Goal: Transaction & Acquisition: Purchase product/service

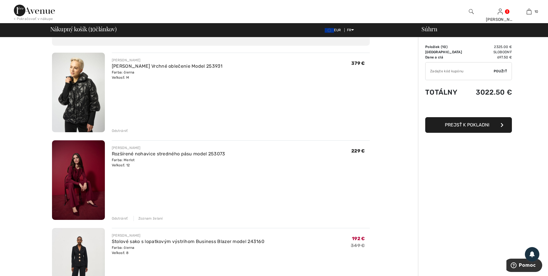
scroll to position [87, 0]
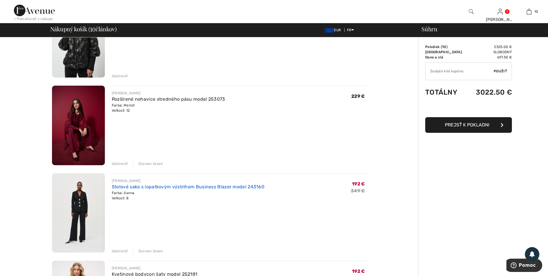
click at [122, 187] on link "Stolové sako s lopatkovým výstrihom Business Blazer model 243160" at bounding box center [188, 186] width 153 height 5
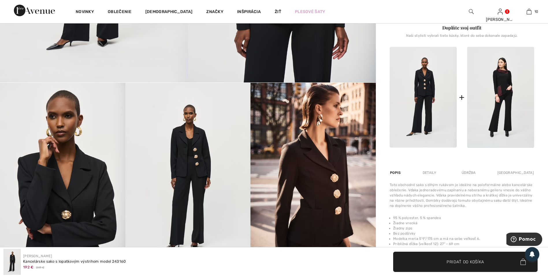
scroll to position [202, 0]
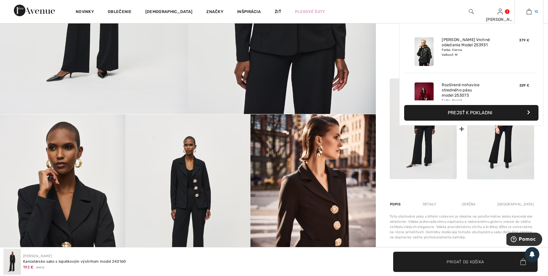
click at [531, 12] on img at bounding box center [529, 11] width 5 height 7
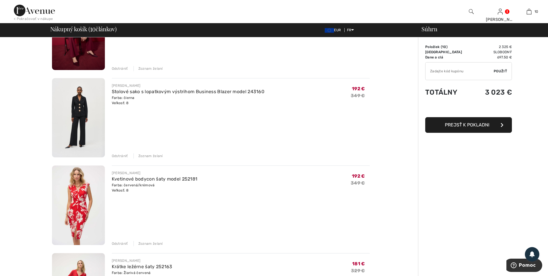
scroll to position [231, 0]
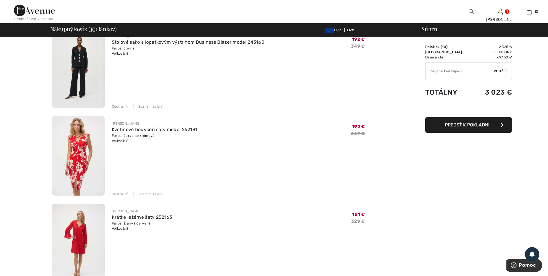
click at [148, 195] on div "Zoznam želaní" at bounding box center [148, 193] width 29 height 5
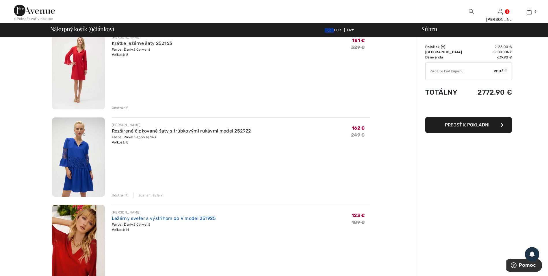
scroll to position [318, 0]
click at [153, 195] on div "Zoznam želaní" at bounding box center [148, 194] width 29 height 5
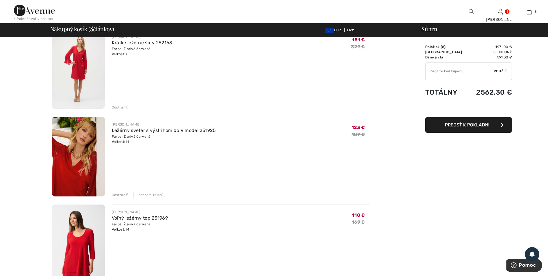
scroll to position [376, 0]
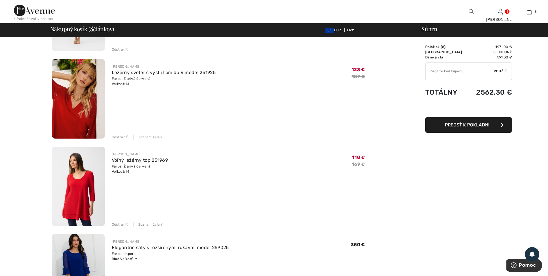
click at [82, 112] on img at bounding box center [78, 98] width 53 height 79
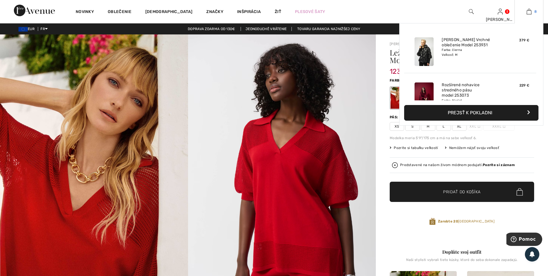
click at [529, 11] on img at bounding box center [529, 11] width 5 height 7
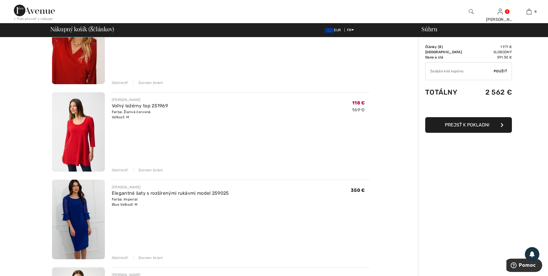
scroll to position [462, 0]
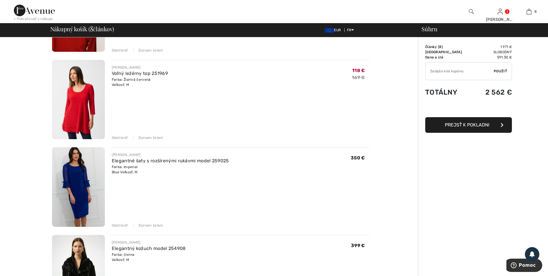
click at [73, 105] on img at bounding box center [78, 99] width 53 height 79
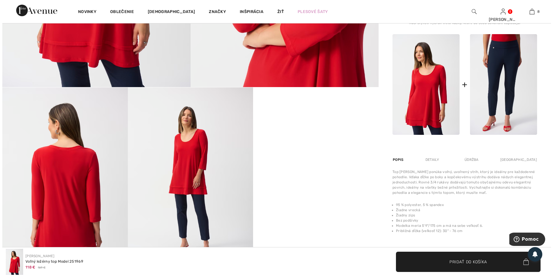
scroll to position [260, 0]
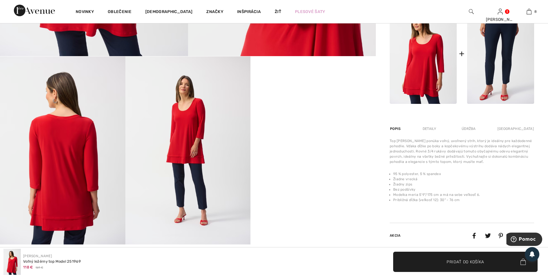
click at [197, 133] on img at bounding box center [187, 150] width 125 height 188
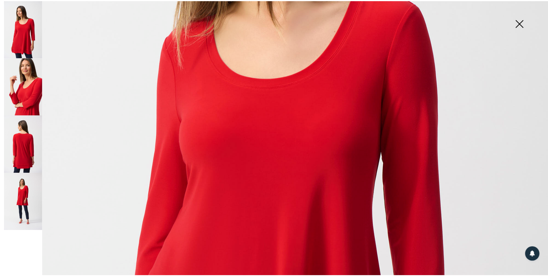
scroll to position [257, 0]
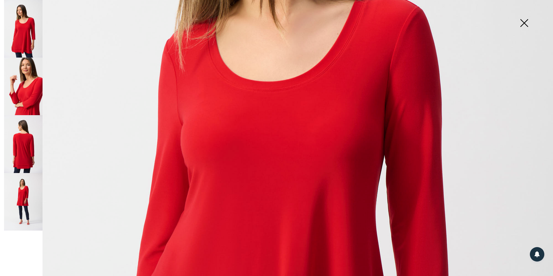
click at [525, 22] on img at bounding box center [523, 24] width 29 height 30
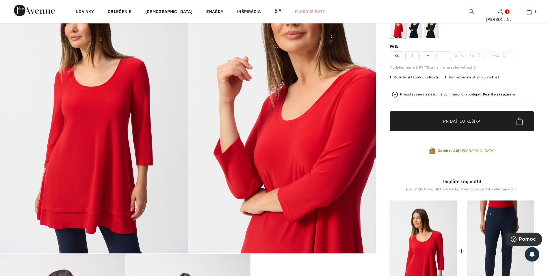
scroll to position [0, 0]
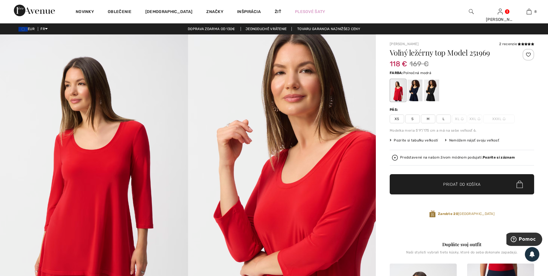
click at [418, 92] on div at bounding box center [415, 90] width 15 height 22
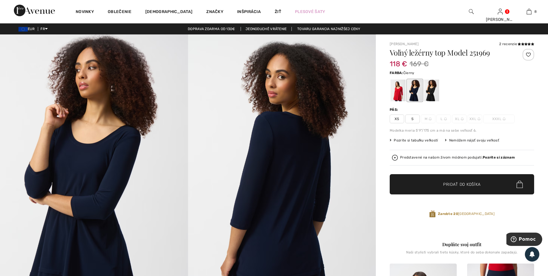
click at [435, 91] on div at bounding box center [431, 90] width 15 height 22
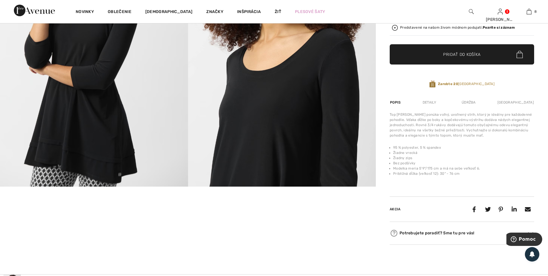
scroll to position [116, 0]
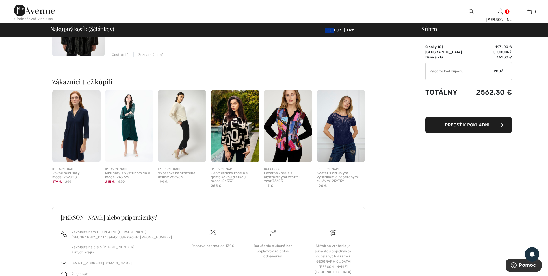
scroll to position [723, 0]
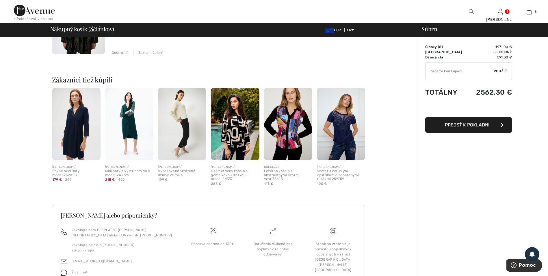
click at [67, 131] on img at bounding box center [76, 124] width 48 height 73
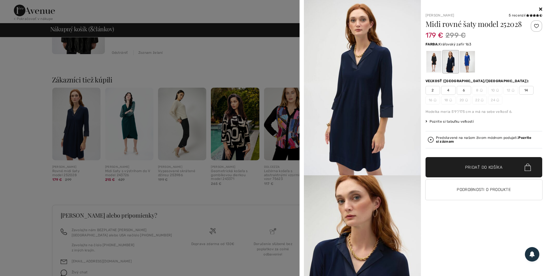
click at [466, 63] on div at bounding box center [467, 62] width 15 height 22
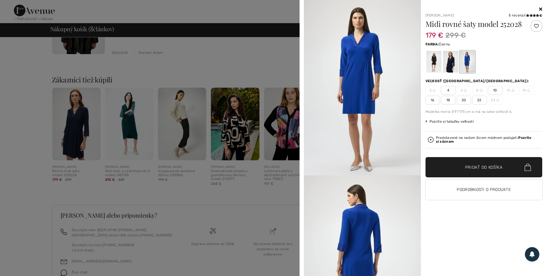
click at [434, 59] on div at bounding box center [433, 62] width 15 height 22
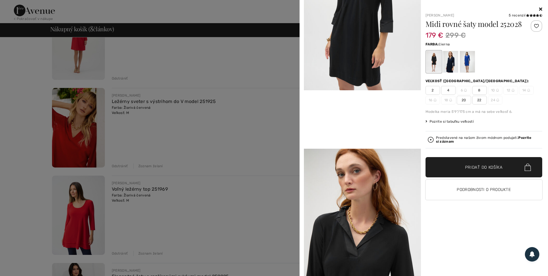
scroll to position [173, 0]
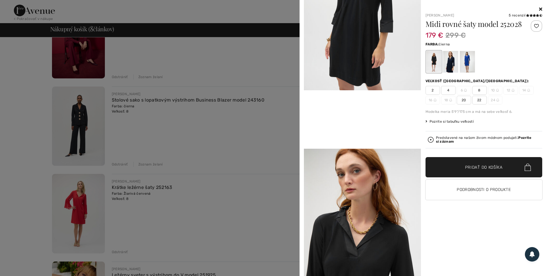
click at [201, 148] on div at bounding box center [274, 138] width 548 height 276
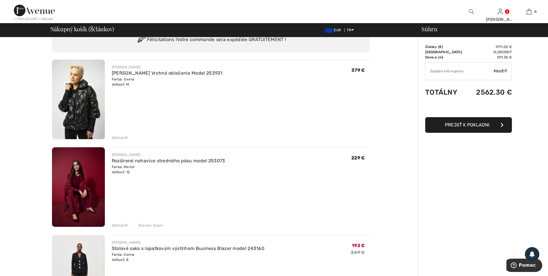
scroll to position [0, 0]
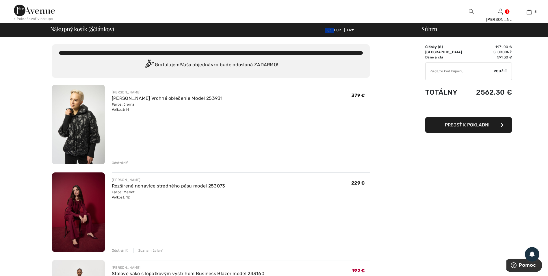
click at [39, 12] on img at bounding box center [34, 11] width 41 height 12
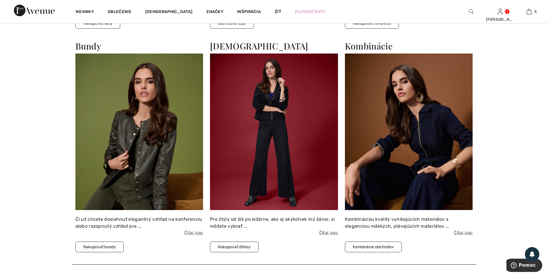
scroll to position [838, 0]
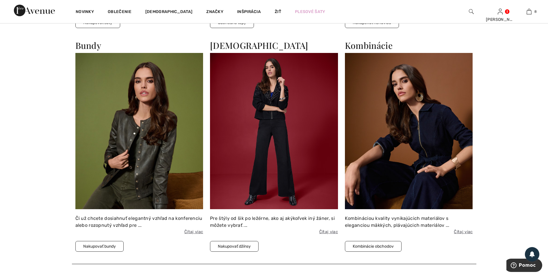
click at [138, 122] on img at bounding box center [139, 131] width 128 height 156
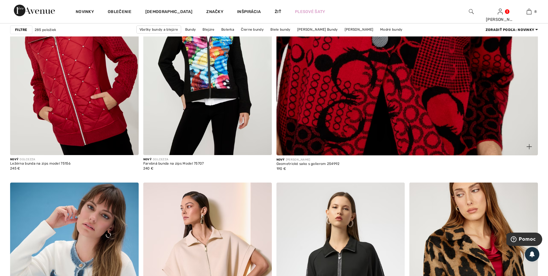
scroll to position [434, 0]
